Goal: Information Seeking & Learning: Compare options

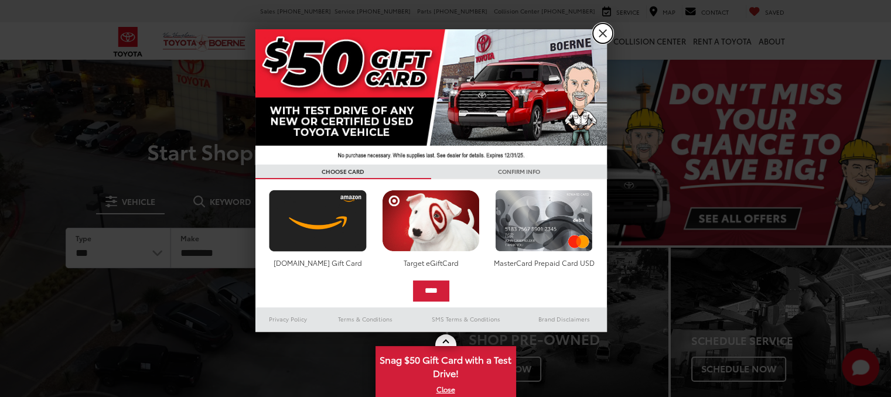
click at [605, 33] on link "X" at bounding box center [603, 33] width 20 height 20
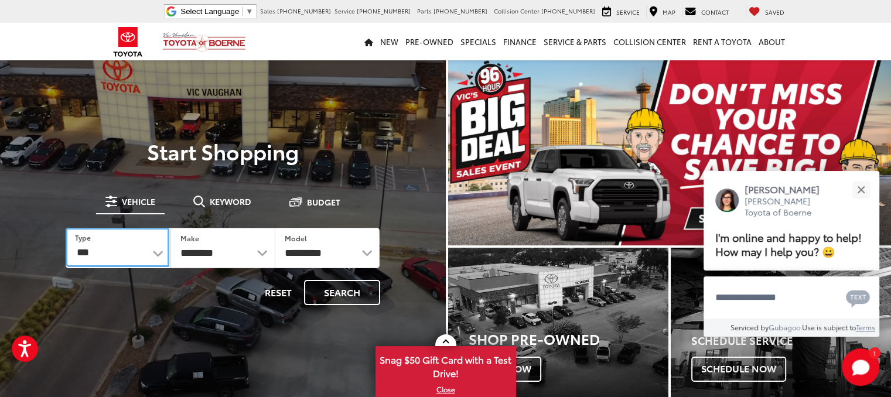
click at [155, 254] on select "*** *** **** *********" at bounding box center [118, 247] width 104 height 39
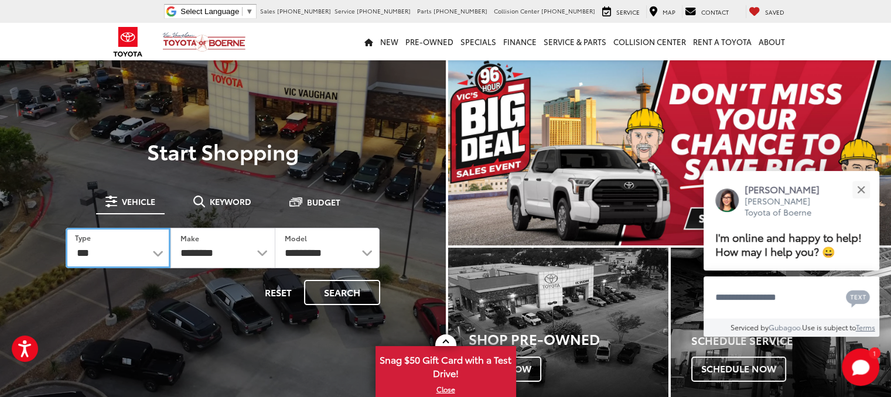
select select "******"
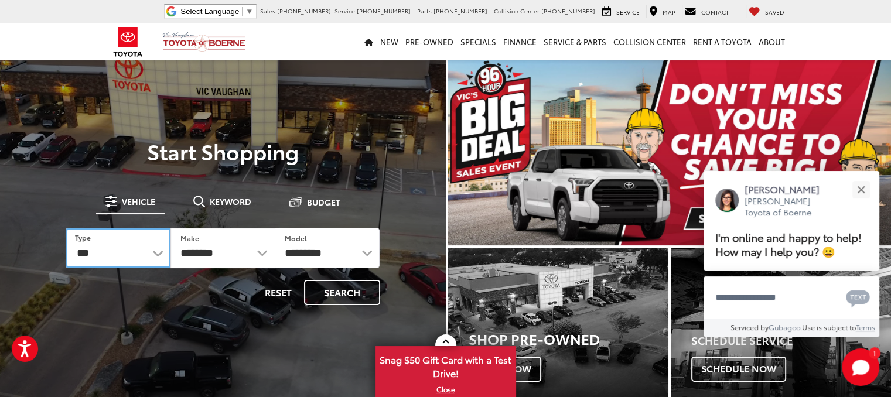
click at [66, 228] on select "*** *** **** *********" at bounding box center [118, 248] width 105 height 40
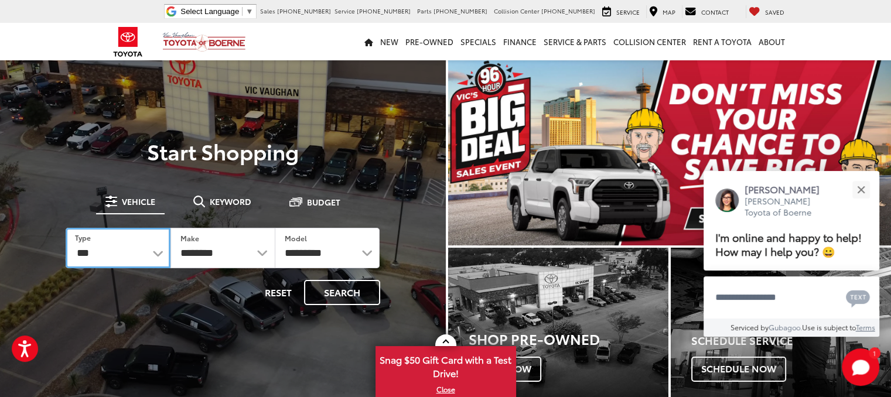
select select
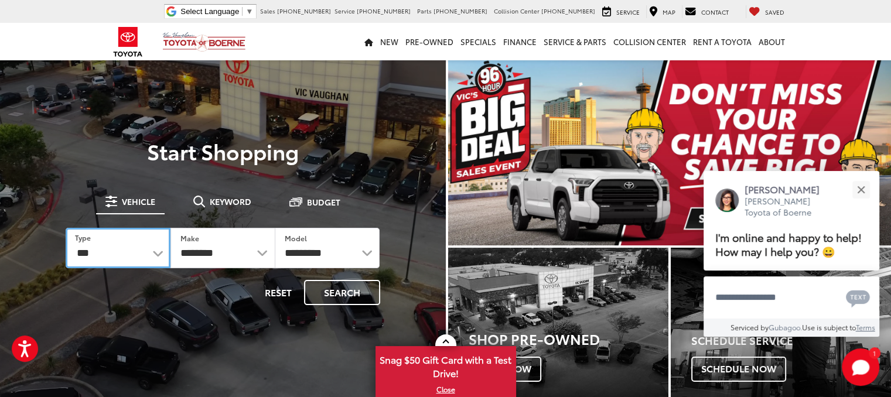
select select
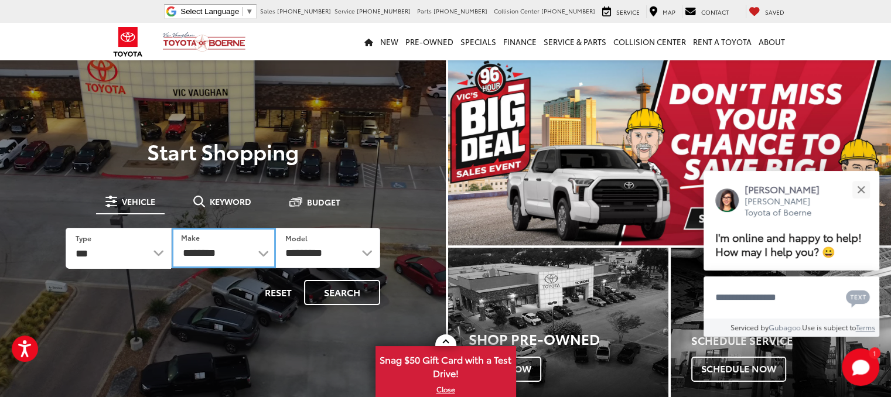
click at [250, 250] on select "**********" at bounding box center [224, 248] width 104 height 40
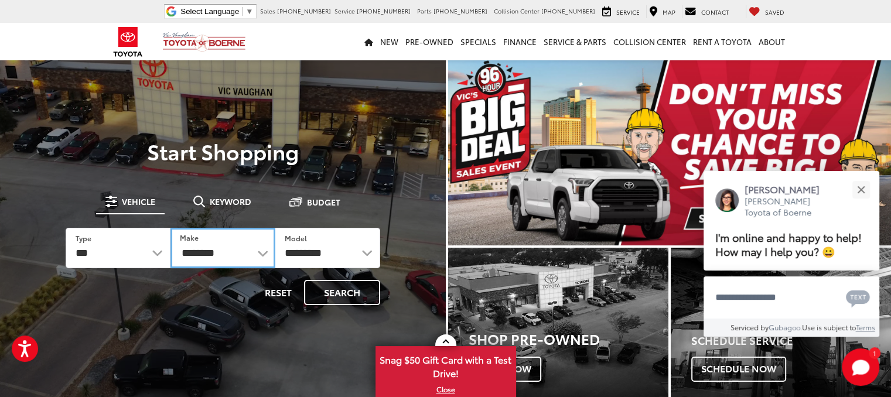
select select "******"
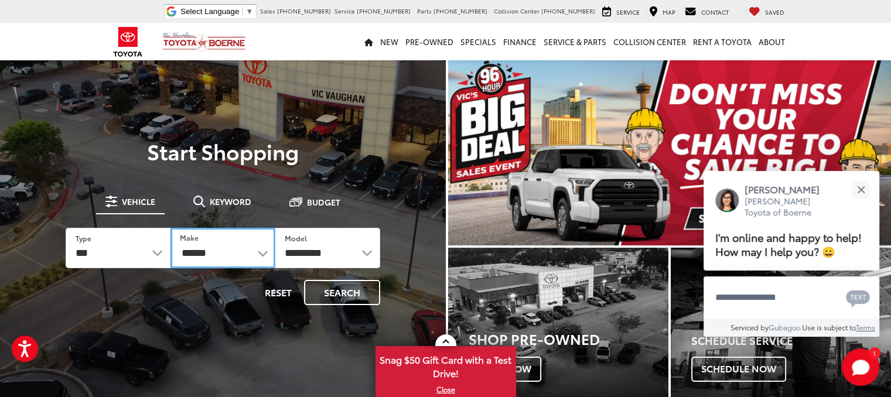
click at [171, 228] on select "**********" at bounding box center [223, 248] width 105 height 40
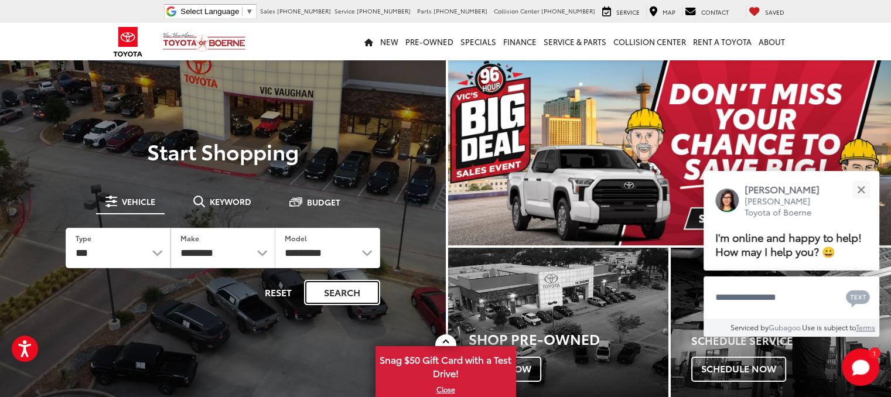
click at [342, 290] on button "Search" at bounding box center [342, 292] width 76 height 25
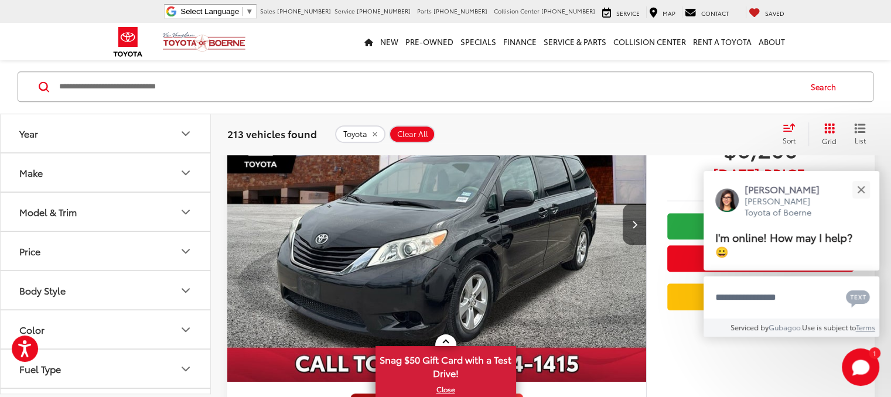
scroll to position [658, 0]
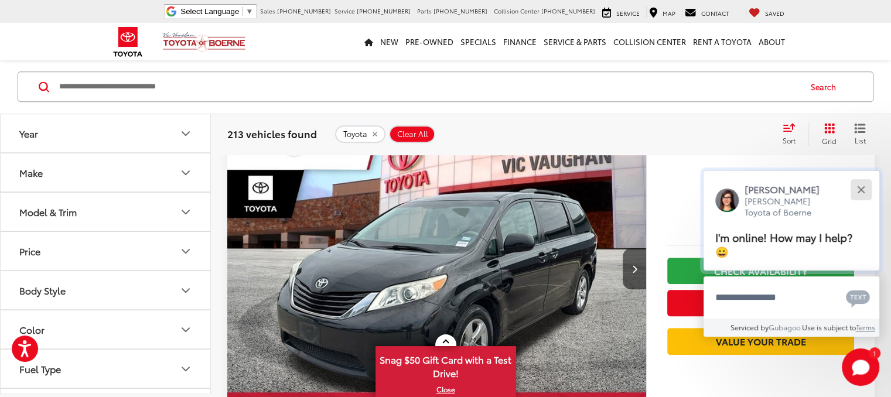
click at [860, 186] on button "Close" at bounding box center [861, 189] width 25 height 25
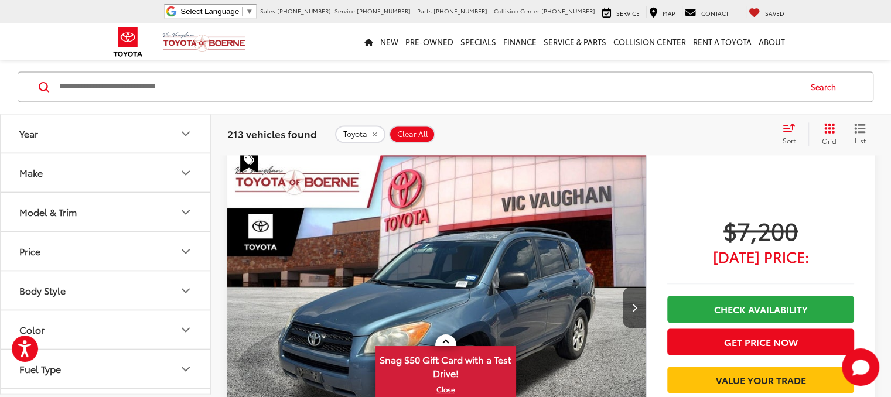
scroll to position [1757, 0]
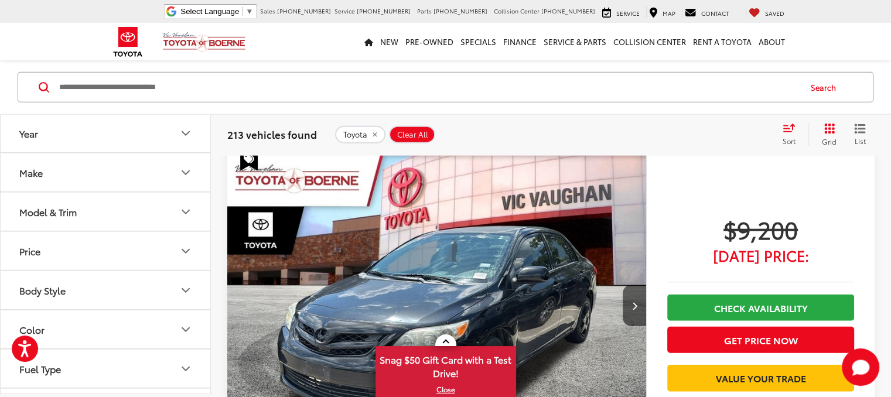
scroll to position [2826, 0]
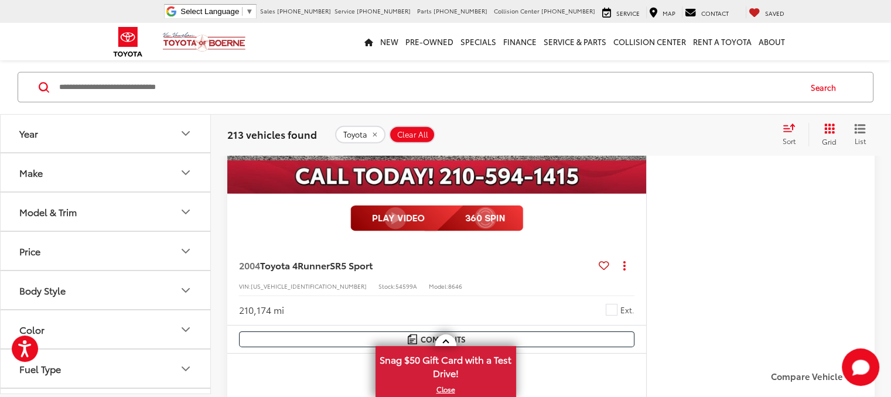
scroll to position [3647, 0]
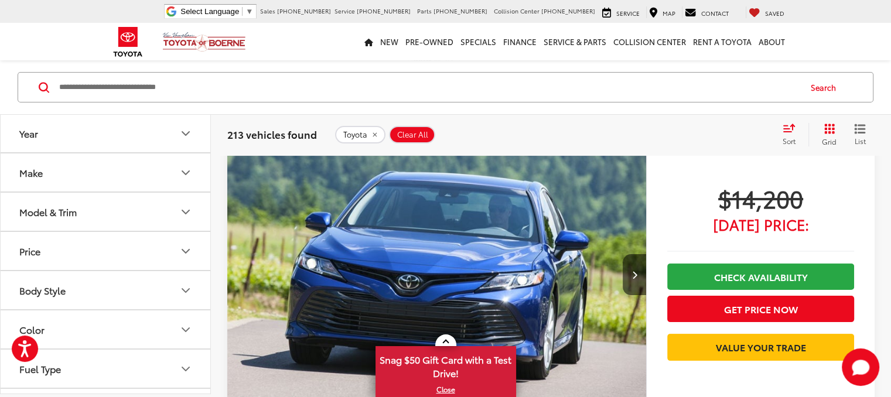
scroll to position [4512, 0]
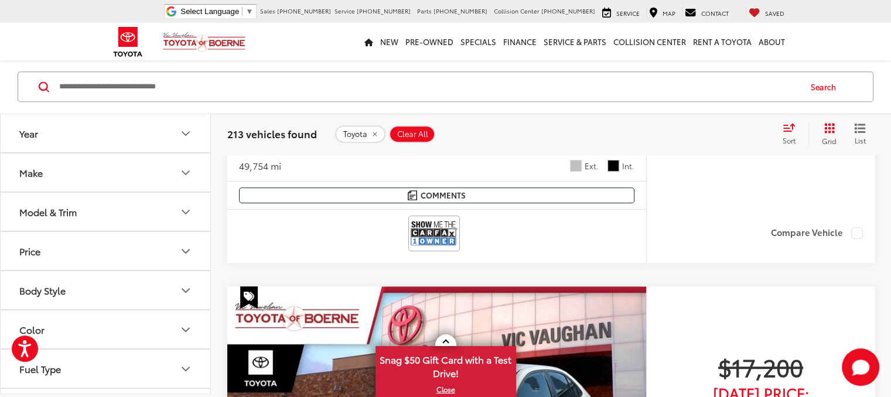
scroll to position [515, 0]
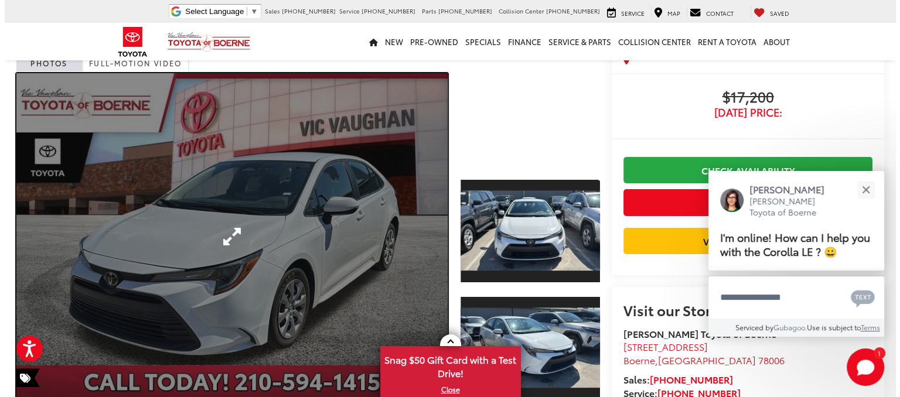
scroll to position [59, 0]
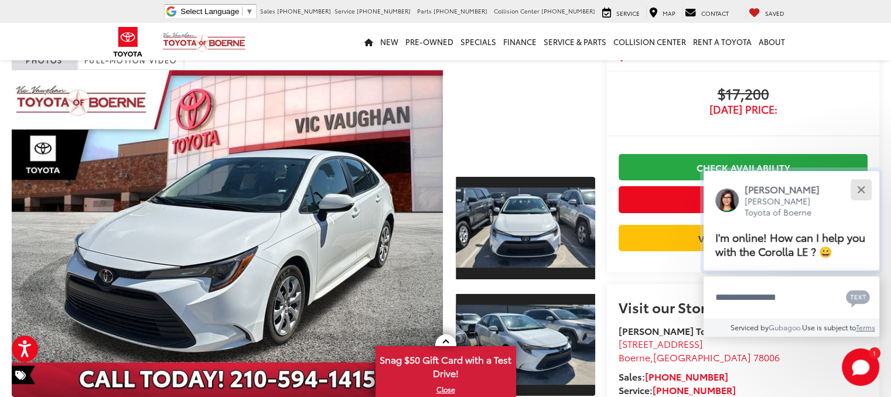
click at [863, 190] on div "Close" at bounding box center [861, 190] width 8 height 8
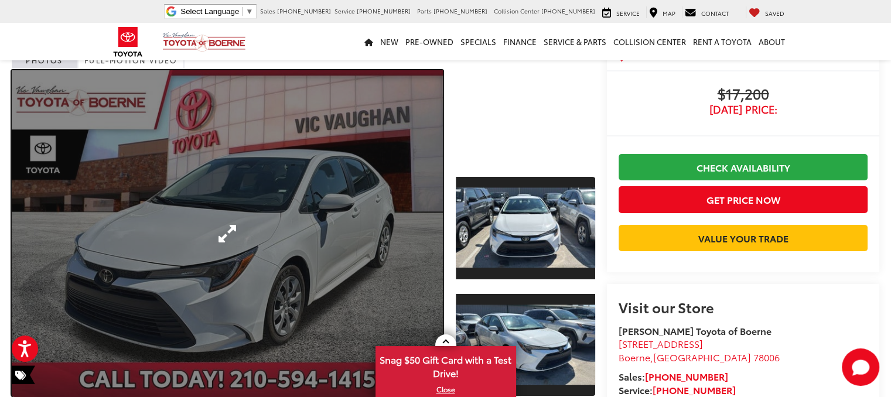
click at [241, 237] on link "Expand Photo 0" at bounding box center [227, 233] width 431 height 327
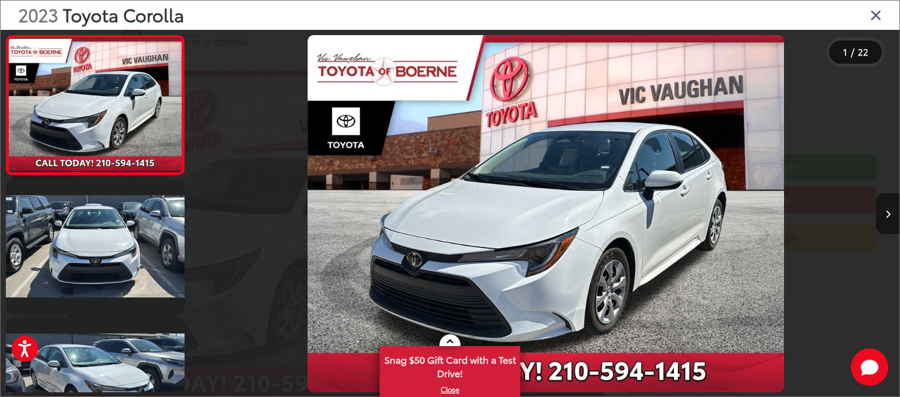
click at [888, 213] on icon "Next image" at bounding box center [888, 214] width 5 height 8
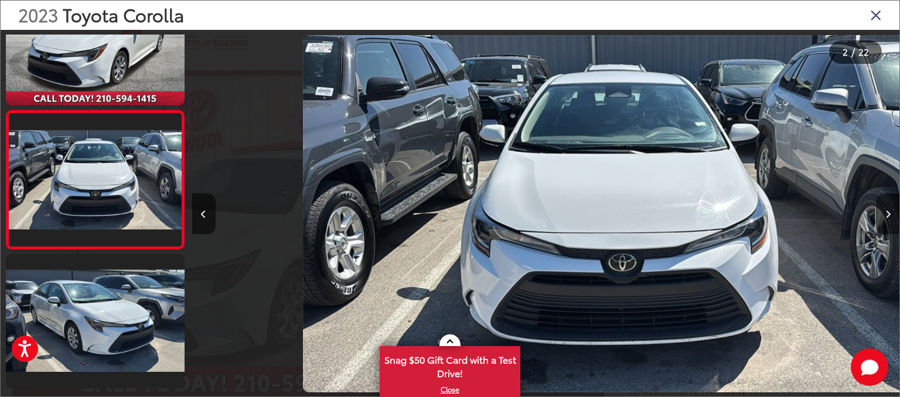
scroll to position [0, 707]
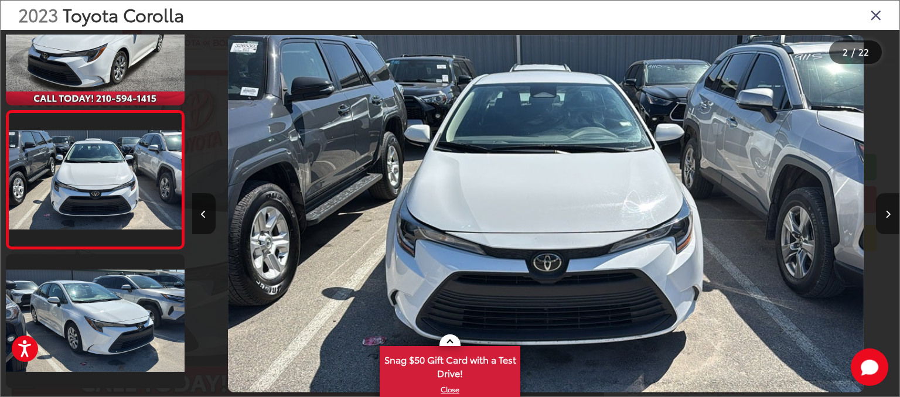
click at [888, 212] on icon "Next image" at bounding box center [888, 214] width 5 height 8
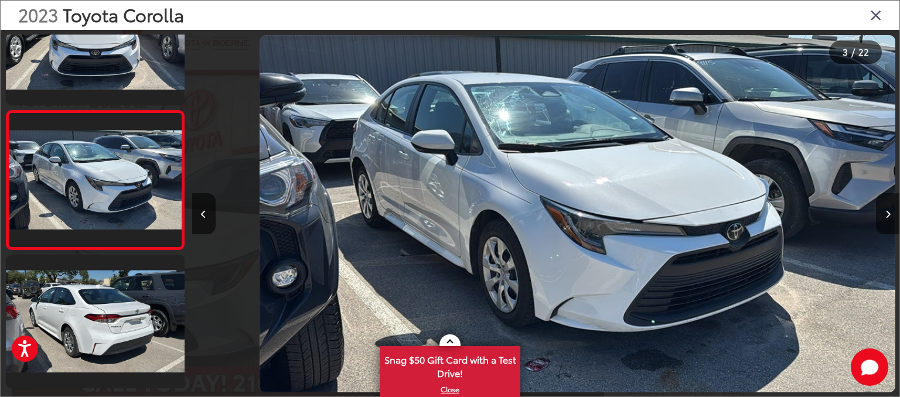
scroll to position [0, 1415]
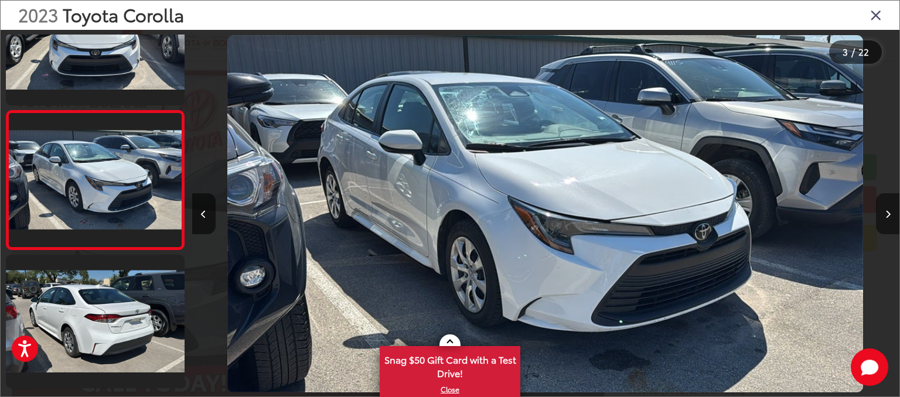
click at [888, 212] on icon "Next image" at bounding box center [888, 214] width 5 height 8
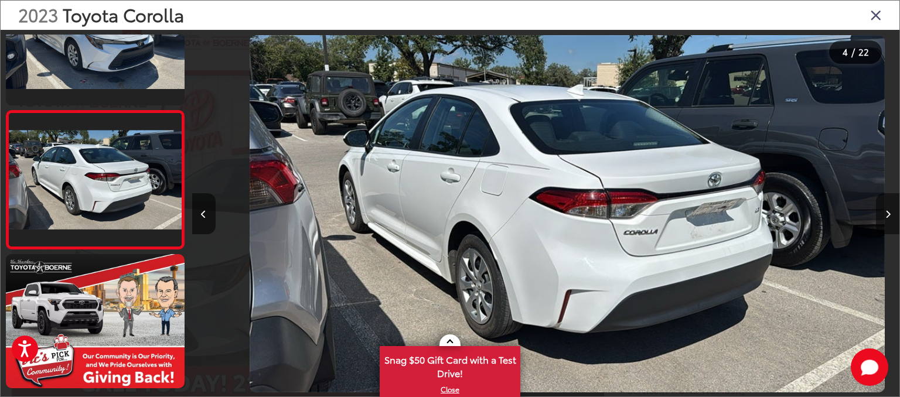
scroll to position [0, 2123]
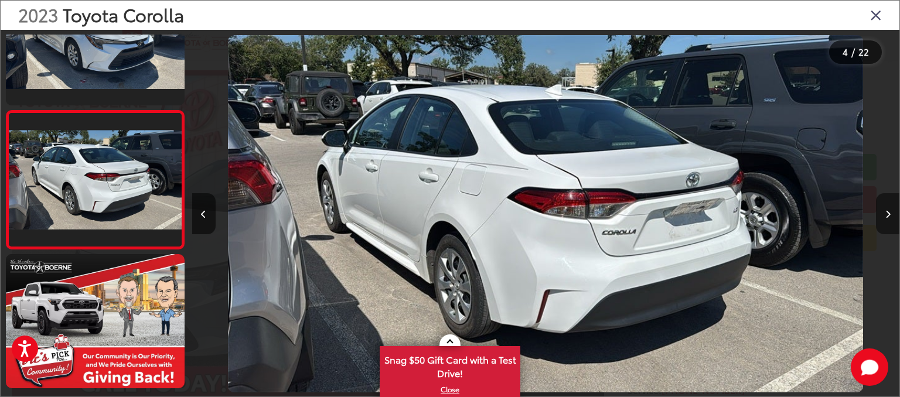
click at [888, 212] on icon "Next image" at bounding box center [888, 214] width 5 height 8
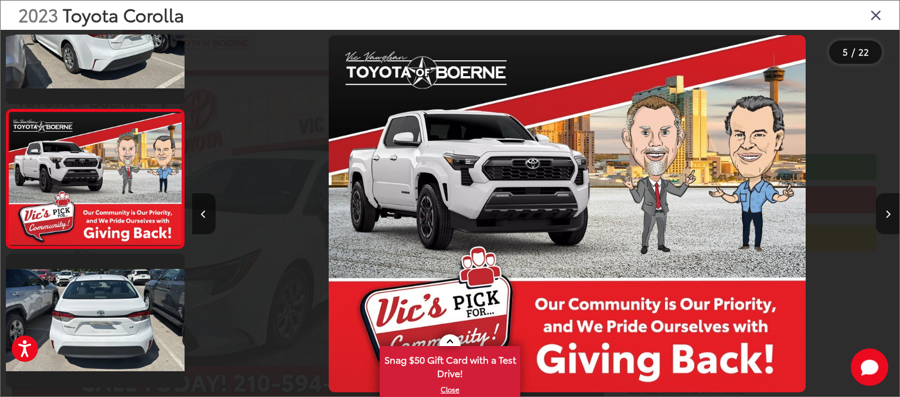
scroll to position [0, 2831]
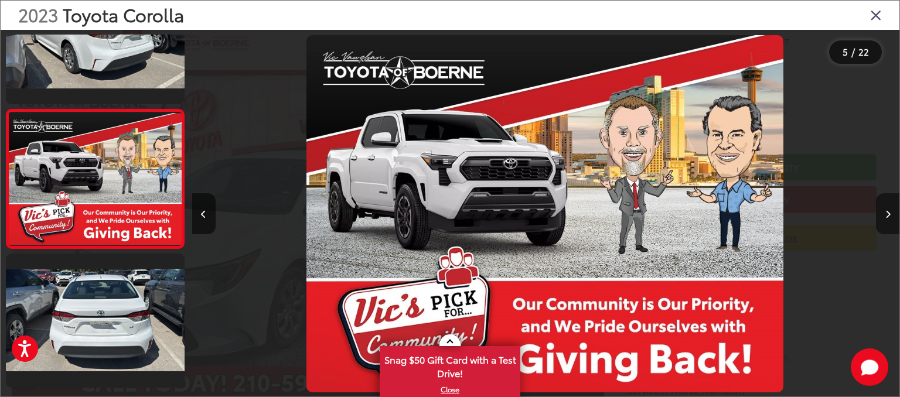
click at [888, 212] on icon "Next image" at bounding box center [888, 214] width 5 height 8
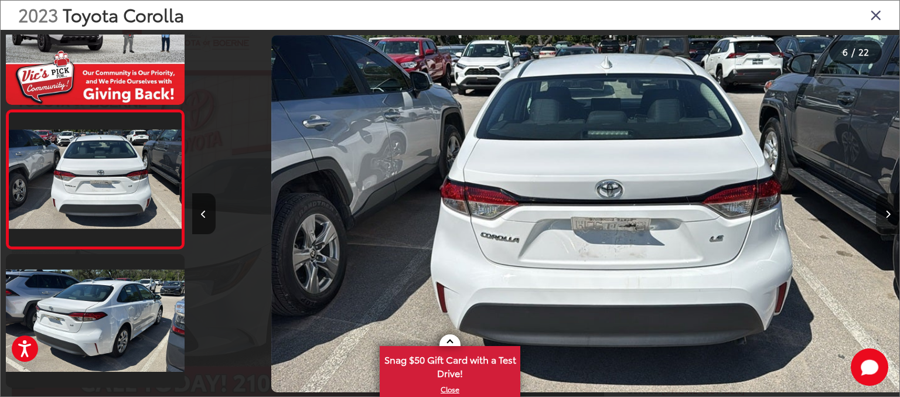
scroll to position [0, 3538]
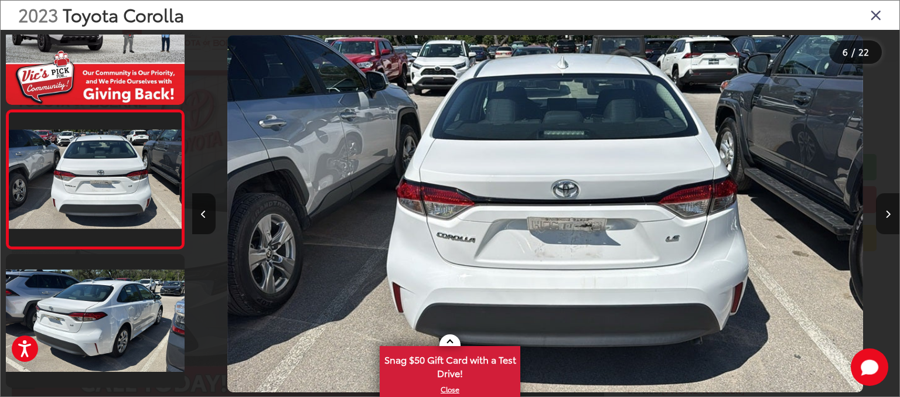
click at [888, 212] on icon "Next image" at bounding box center [888, 214] width 5 height 8
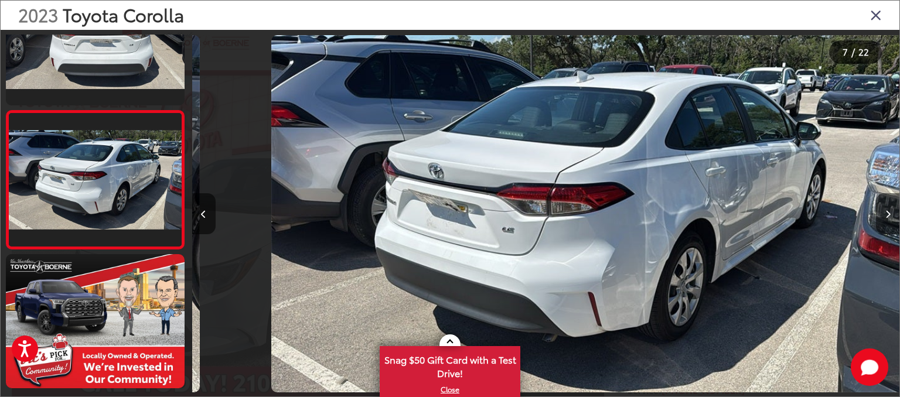
scroll to position [0, 4245]
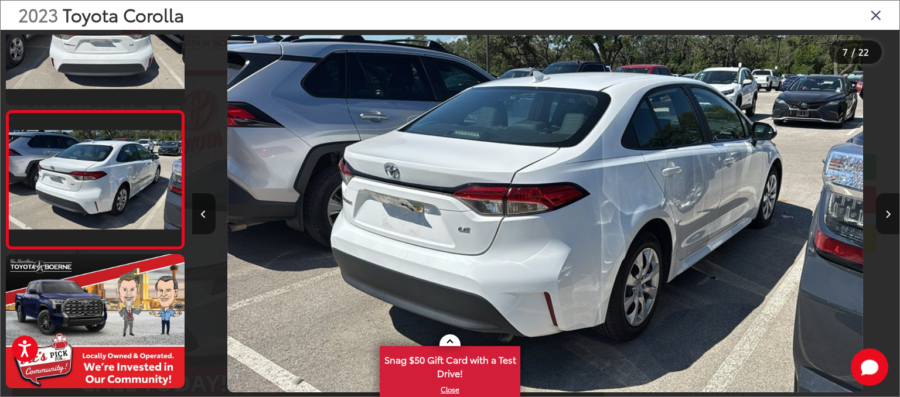
click at [888, 212] on icon "Next image" at bounding box center [888, 214] width 5 height 8
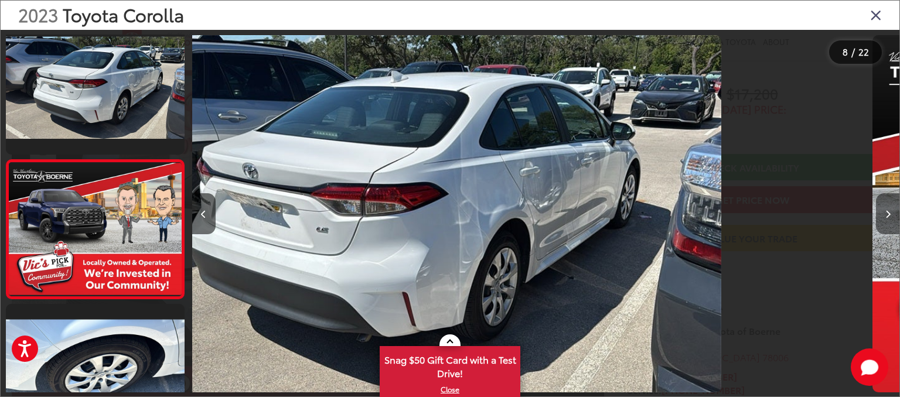
scroll to position [896, 0]
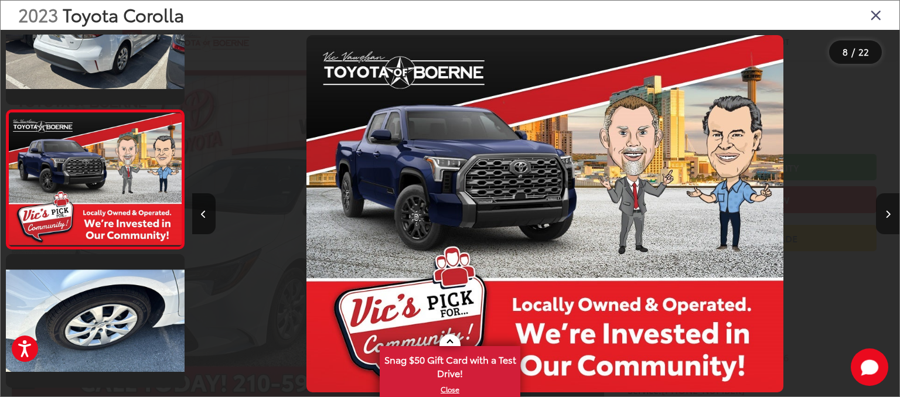
click at [888, 212] on icon "Next image" at bounding box center [888, 214] width 5 height 8
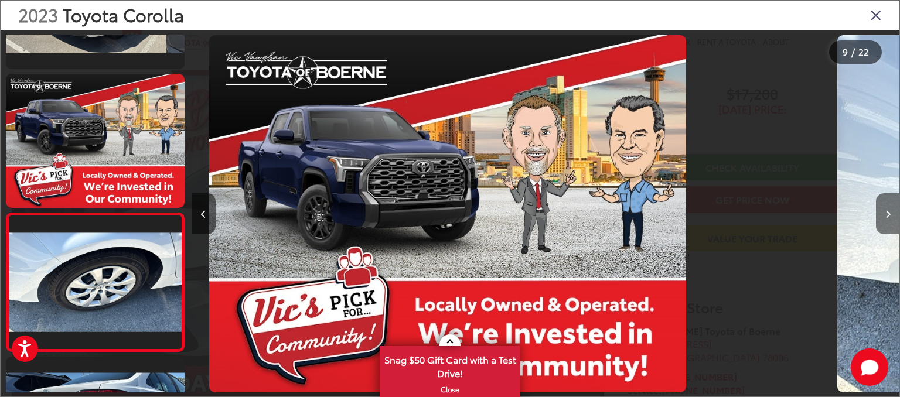
scroll to position [0, 0]
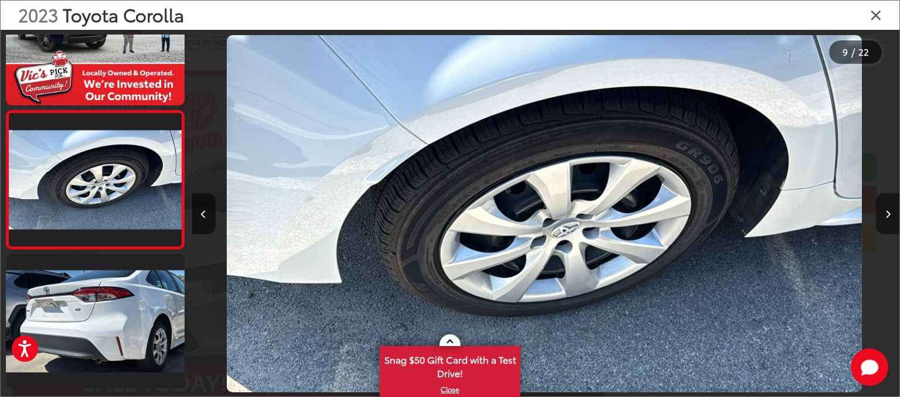
click at [888, 212] on icon "Next image" at bounding box center [888, 214] width 5 height 8
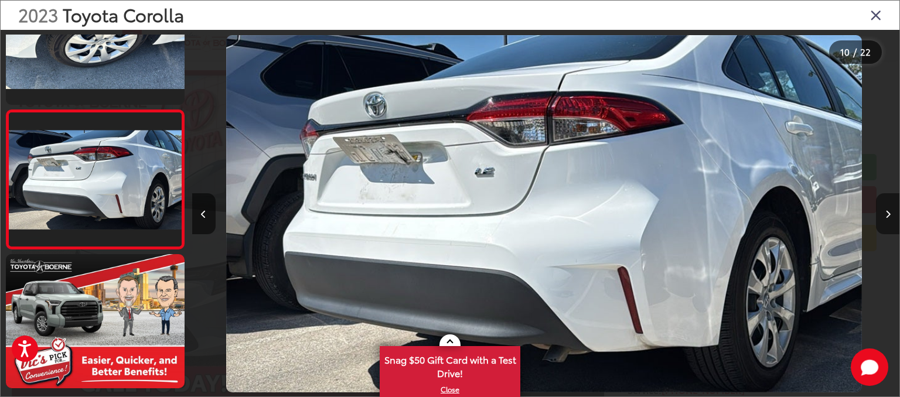
click at [887, 214] on icon "Next image" at bounding box center [888, 214] width 5 height 8
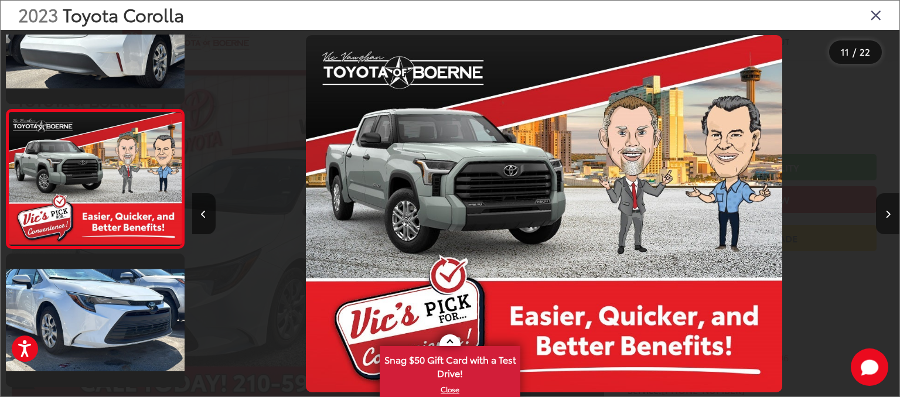
click at [887, 214] on icon "Next image" at bounding box center [888, 214] width 5 height 8
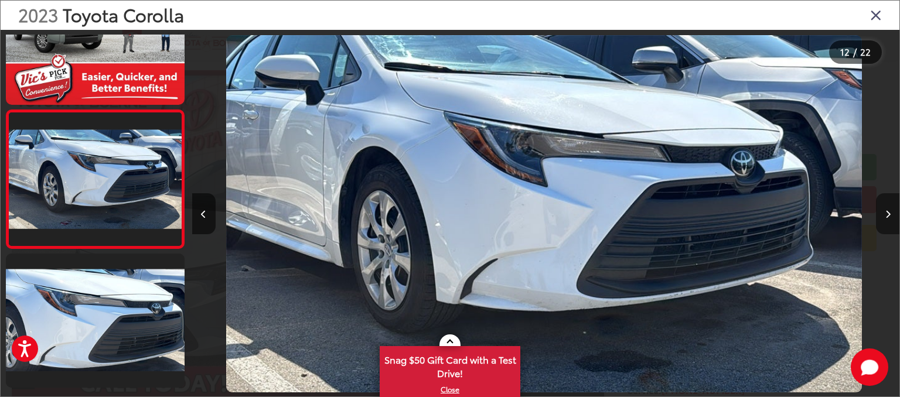
click at [886, 214] on icon "Next image" at bounding box center [888, 214] width 5 height 8
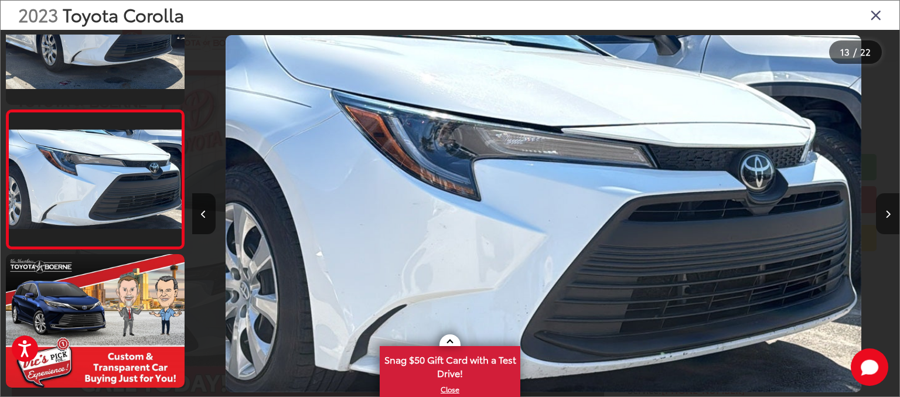
click at [886, 214] on icon "Next image" at bounding box center [888, 214] width 5 height 8
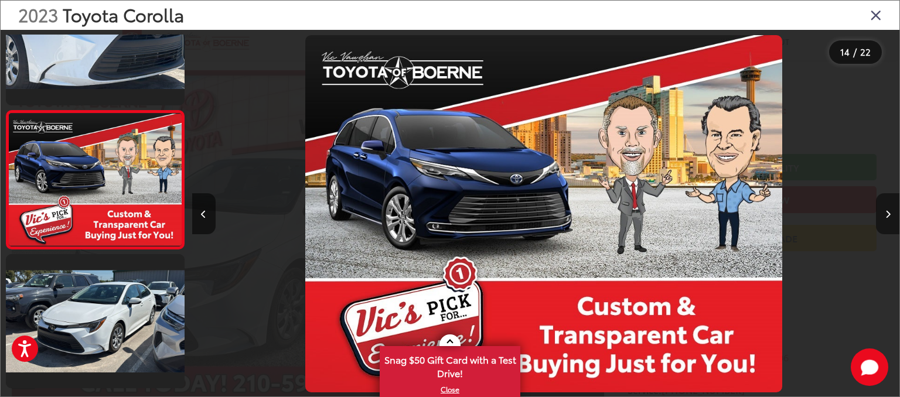
click at [884, 215] on button "Next image" at bounding box center [887, 213] width 23 height 41
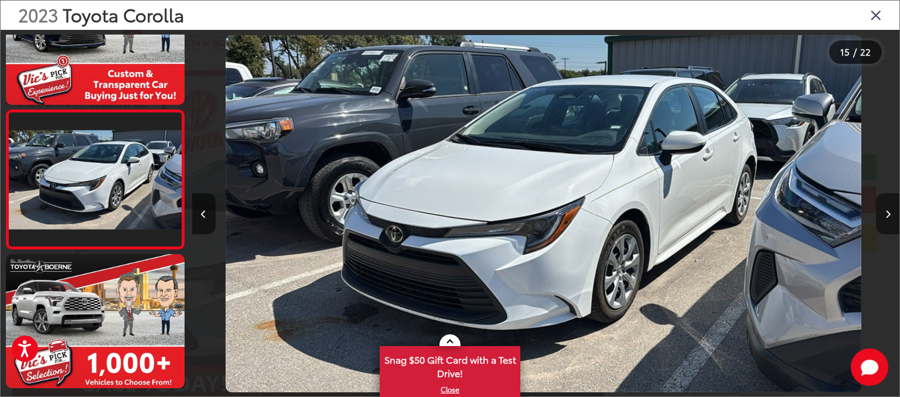
click at [884, 215] on button "Next image" at bounding box center [887, 213] width 23 height 41
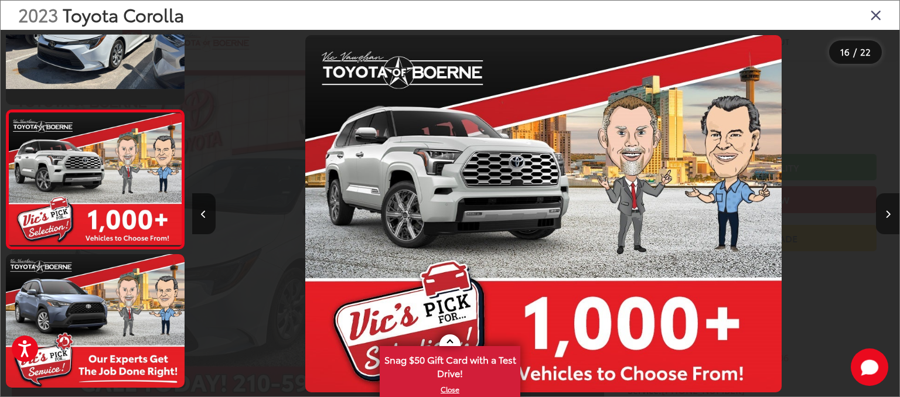
click at [888, 212] on icon "Next image" at bounding box center [888, 214] width 5 height 8
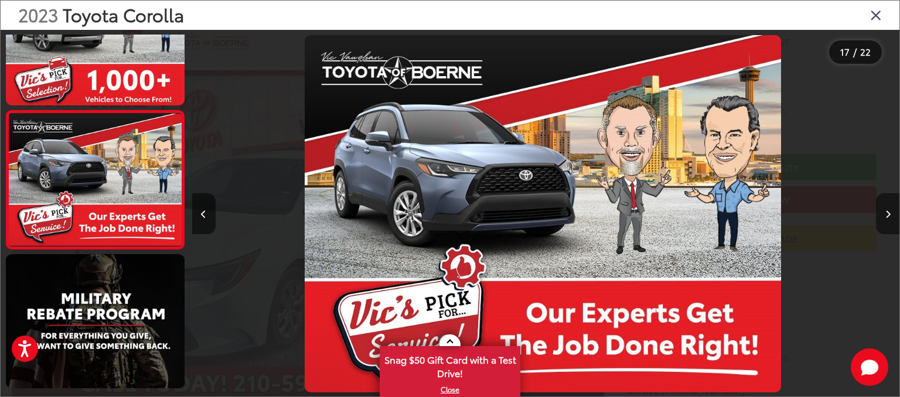
click at [888, 212] on icon "Next image" at bounding box center [888, 214] width 5 height 8
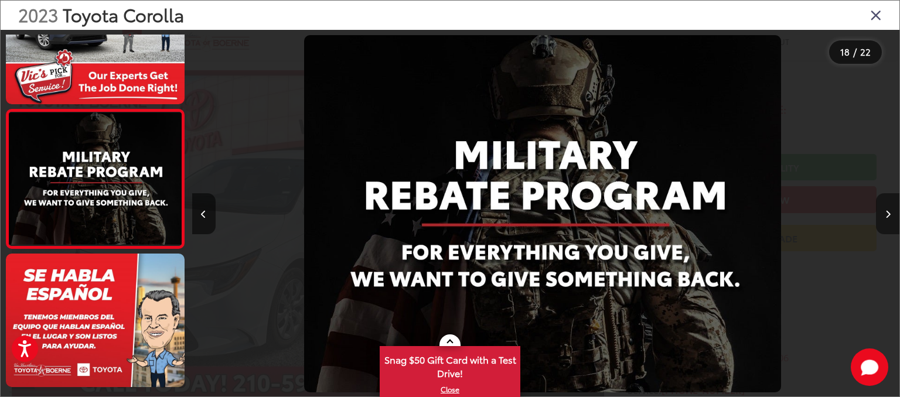
click at [888, 212] on icon "Next image" at bounding box center [888, 214] width 5 height 8
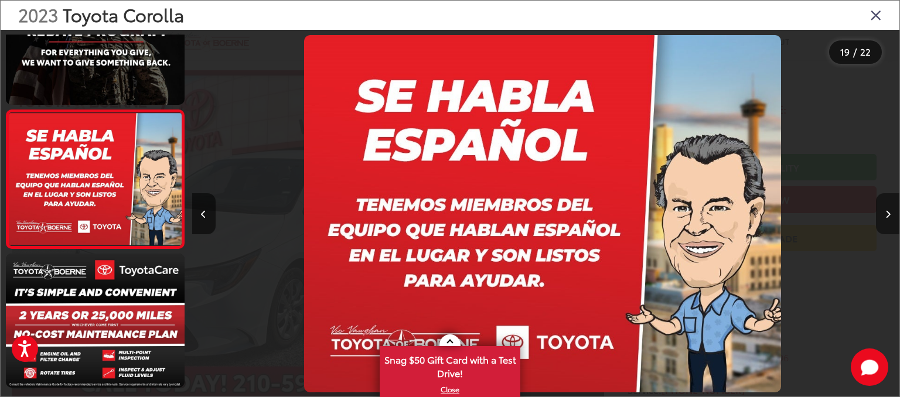
click at [888, 212] on icon "Next image" at bounding box center [888, 214] width 5 height 8
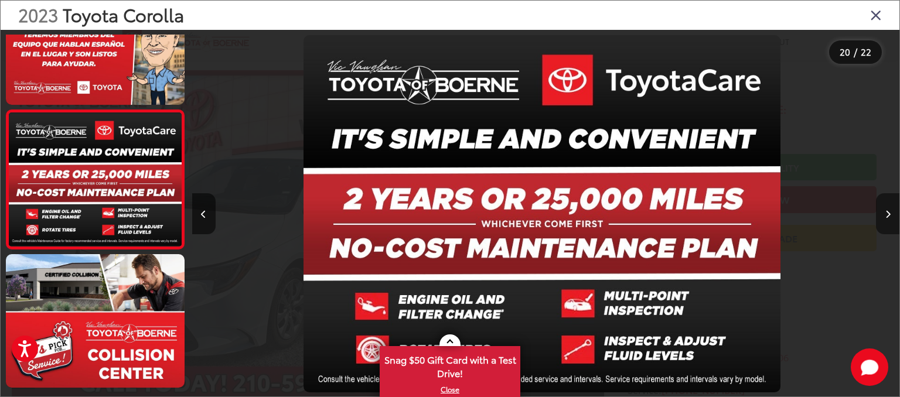
click at [888, 212] on icon "Next image" at bounding box center [888, 214] width 5 height 8
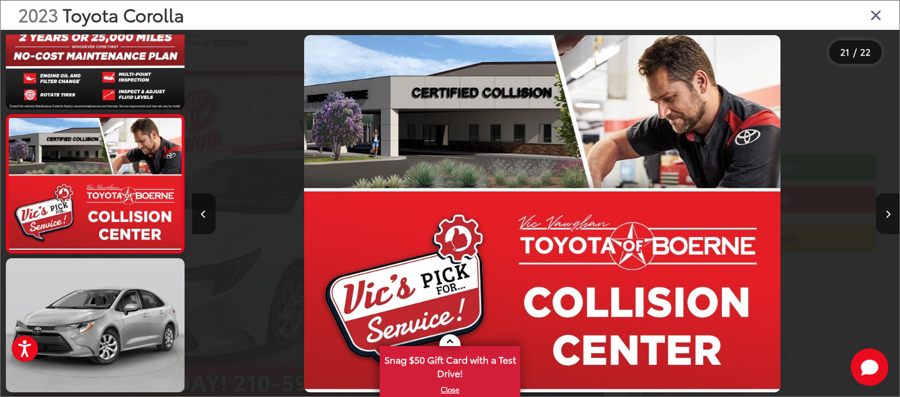
click at [888, 212] on icon "Next image" at bounding box center [888, 214] width 5 height 8
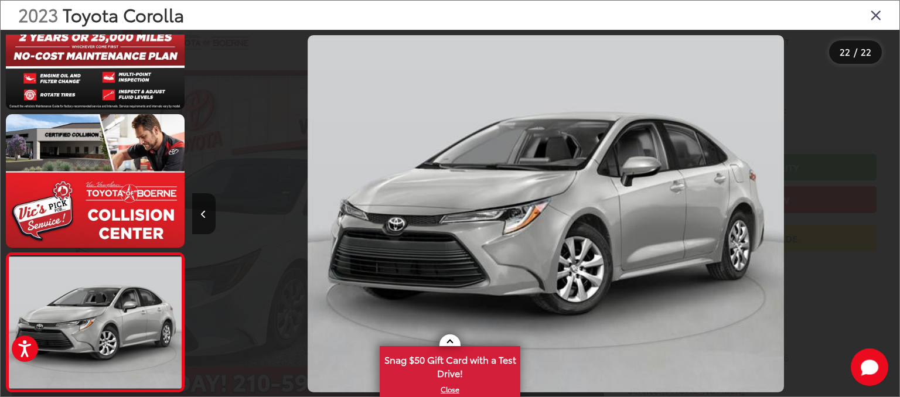
click at [888, 212] on div at bounding box center [811, 214] width 177 height 368
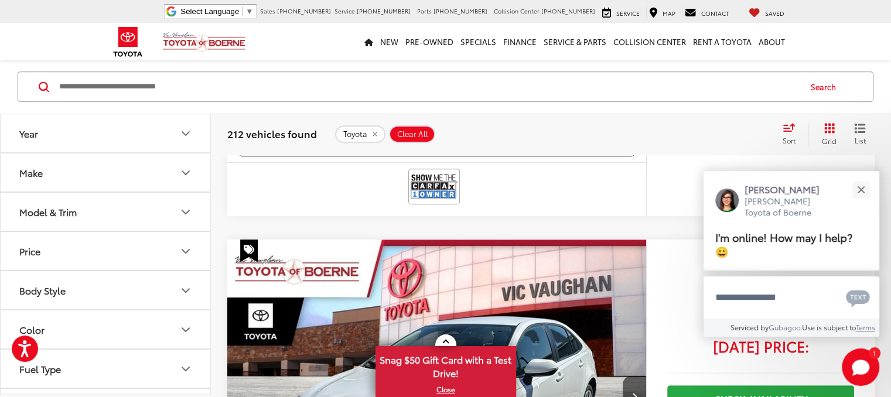
scroll to position [633, 0]
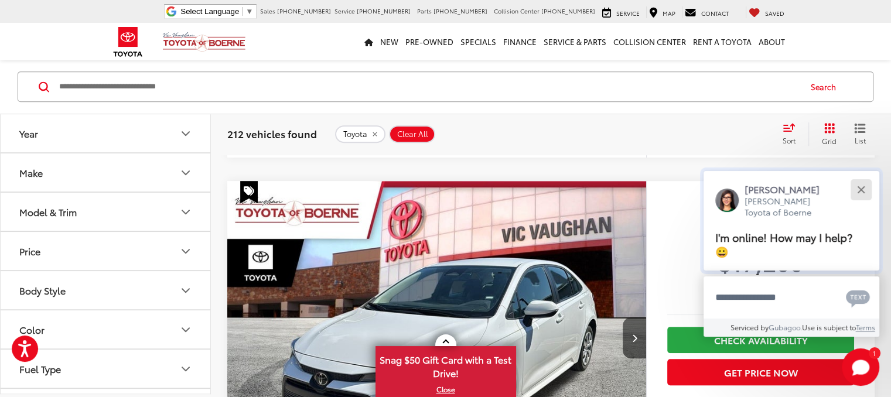
click at [862, 186] on button "Close" at bounding box center [861, 189] width 25 height 25
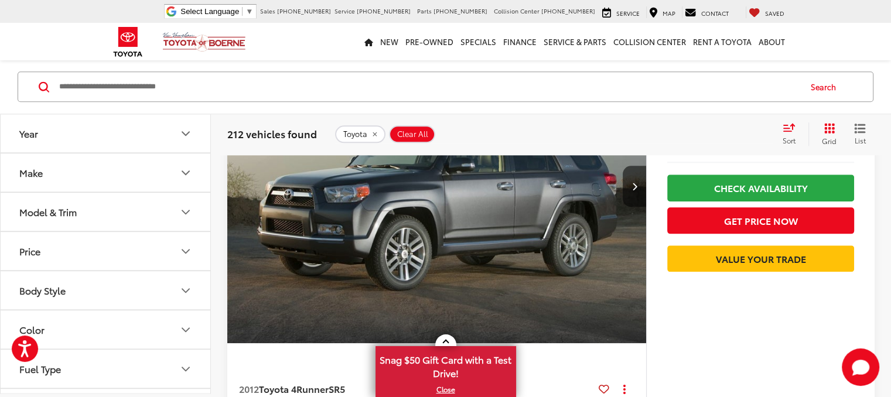
scroll to position [1336, 0]
click at [183, 251] on icon "Price" at bounding box center [186, 251] width 14 height 14
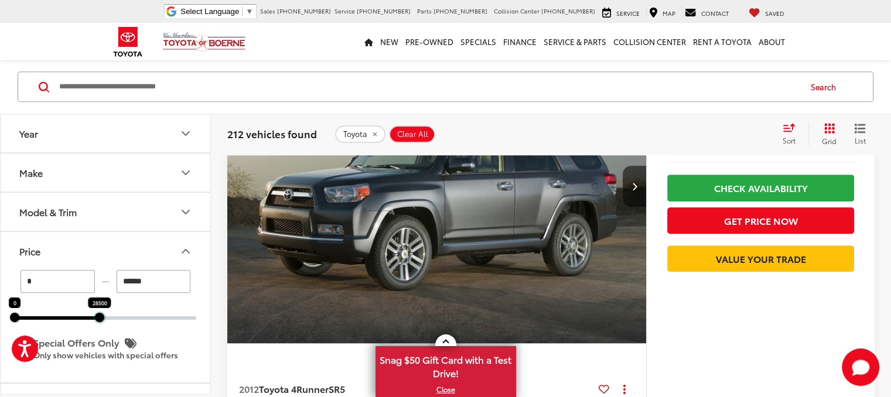
drag, startPoint x: 195, startPoint y: 317, endPoint x: 98, endPoint y: 291, distance: 100.1
click at [98, 291] on div "* — ****** 0 28500" at bounding box center [106, 296] width 182 height 50
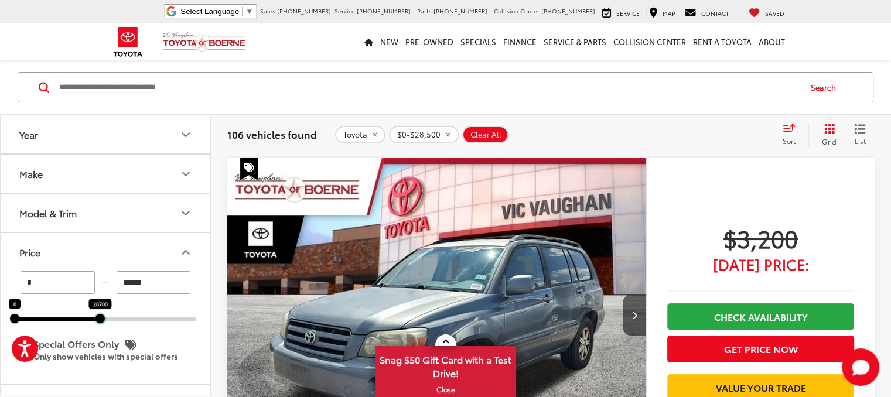
scroll to position [149, 0]
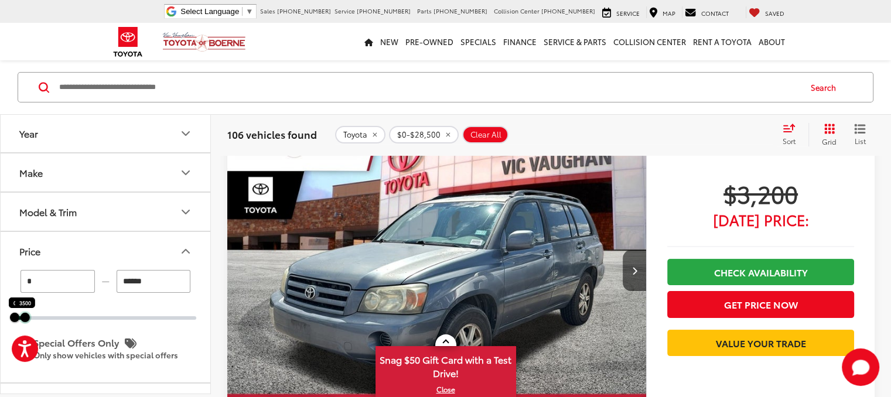
drag, startPoint x: 100, startPoint y: 321, endPoint x: 24, endPoint y: 324, distance: 76.3
click at [24, 324] on div "* — ****** 0 3500 Special Offers Only Only show vehicles with special offers" at bounding box center [106, 327] width 210 height 113
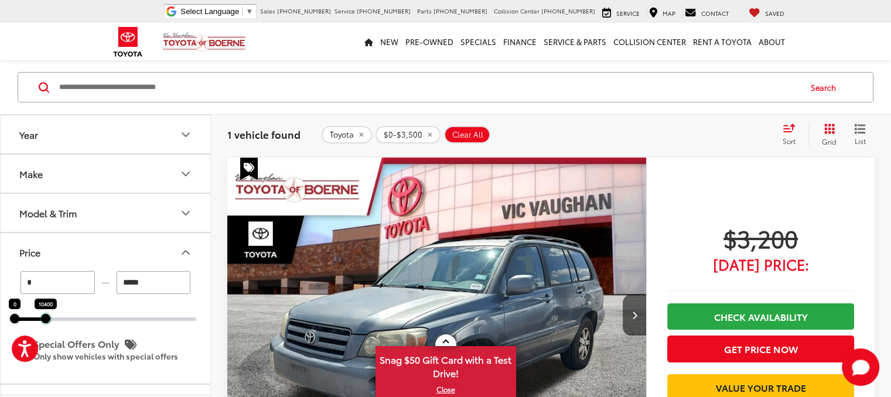
drag, startPoint x: 27, startPoint y: 319, endPoint x: 47, endPoint y: 322, distance: 20.7
click at [47, 322] on div "* — ***** 0 10400 Special Offers Only Only show vehicles with special offers" at bounding box center [106, 327] width 210 height 113
click at [42, 323] on div "* — ****** 0 9000 Special Offers Only Only show vehicles with special offers" at bounding box center [106, 327] width 210 height 113
click at [38, 321] on div at bounding box center [39, 318] width 9 height 9
click at [39, 322] on div at bounding box center [37, 318] width 9 height 9
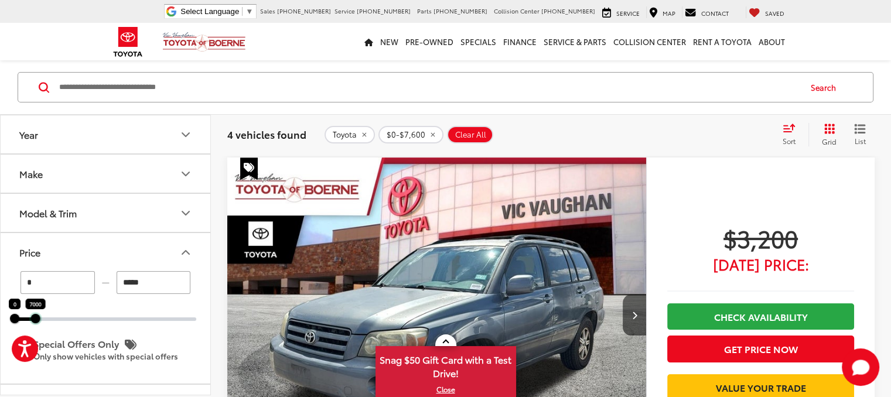
click at [38, 319] on div at bounding box center [35, 318] width 9 height 9
type input "*****"
